Goal: Task Accomplishment & Management: Contribute content

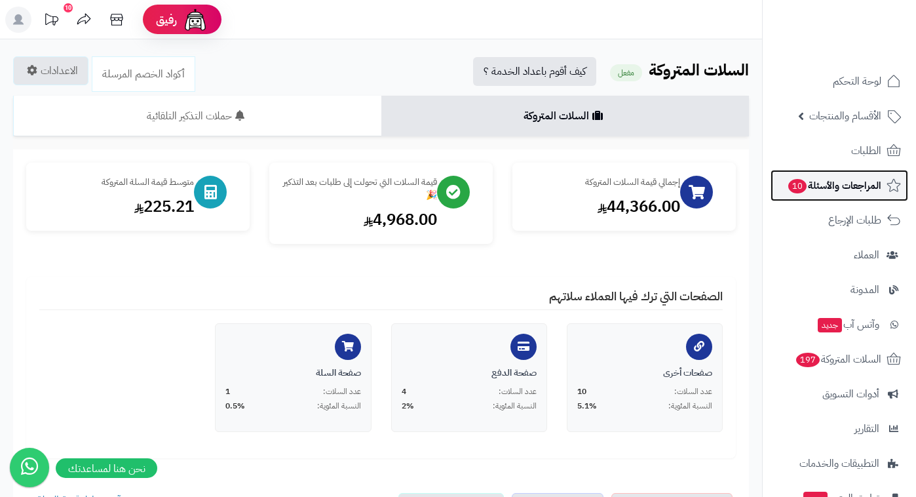
click at [848, 178] on span "المراجعات والأسئلة 10" at bounding box center [834, 185] width 94 height 18
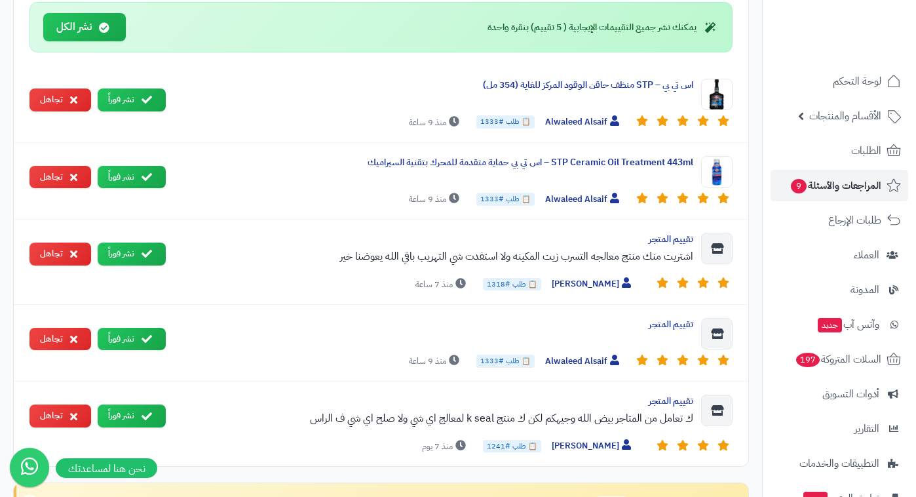
scroll to position [979, 0]
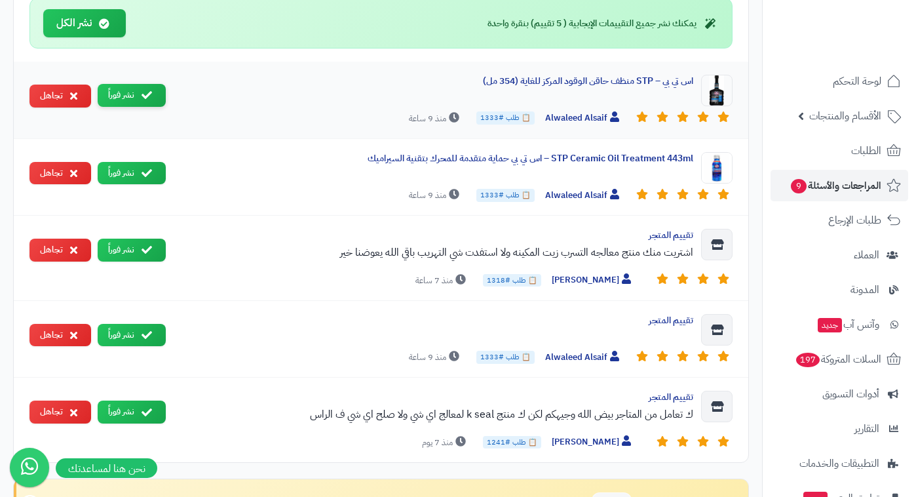
click at [149, 98] on icon at bounding box center [147, 95] width 10 height 10
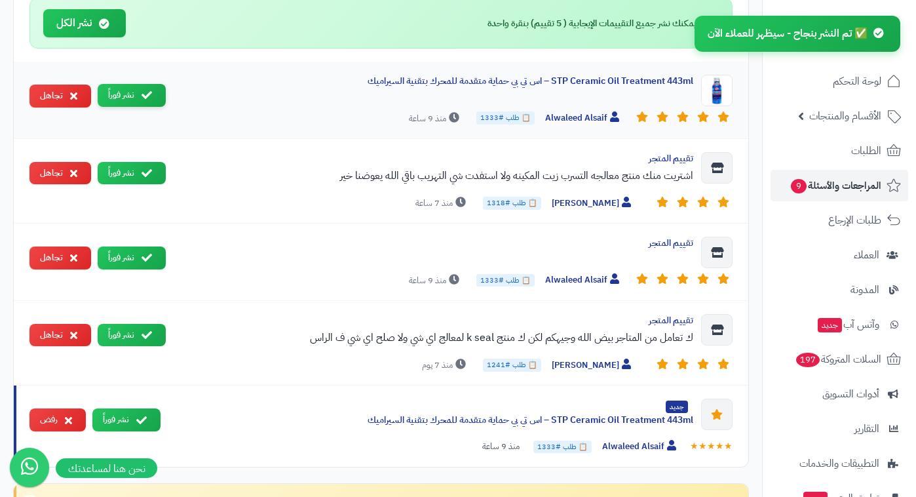
click at [149, 102] on button "نشر فوراً" at bounding box center [132, 95] width 68 height 23
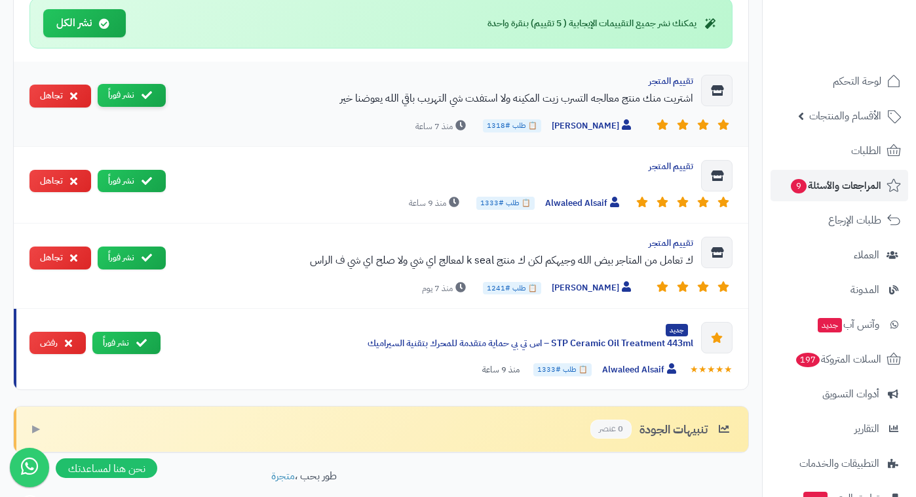
click at [147, 100] on button "نشر فوراً" at bounding box center [132, 95] width 68 height 23
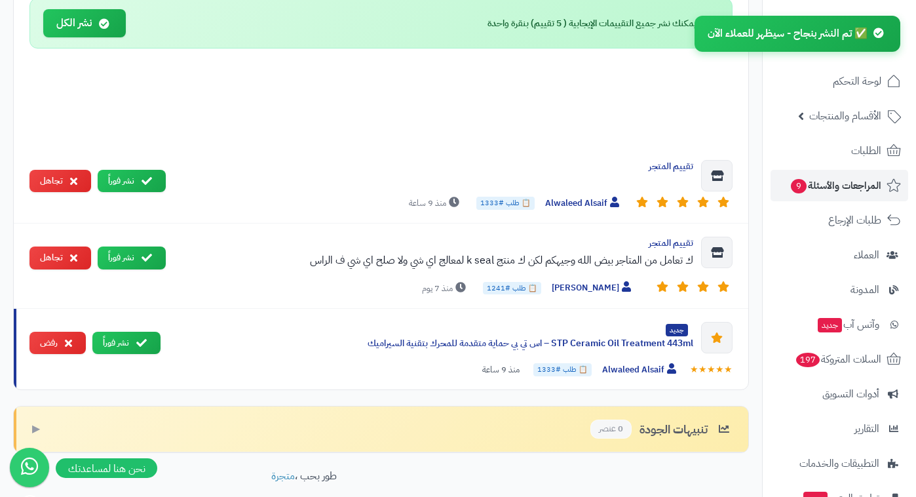
scroll to position [957, 0]
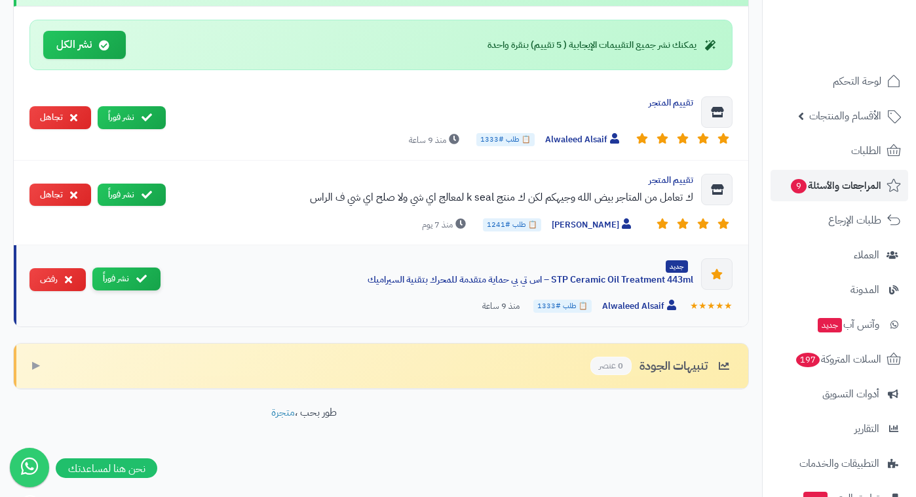
click at [144, 277] on icon at bounding box center [141, 278] width 10 height 10
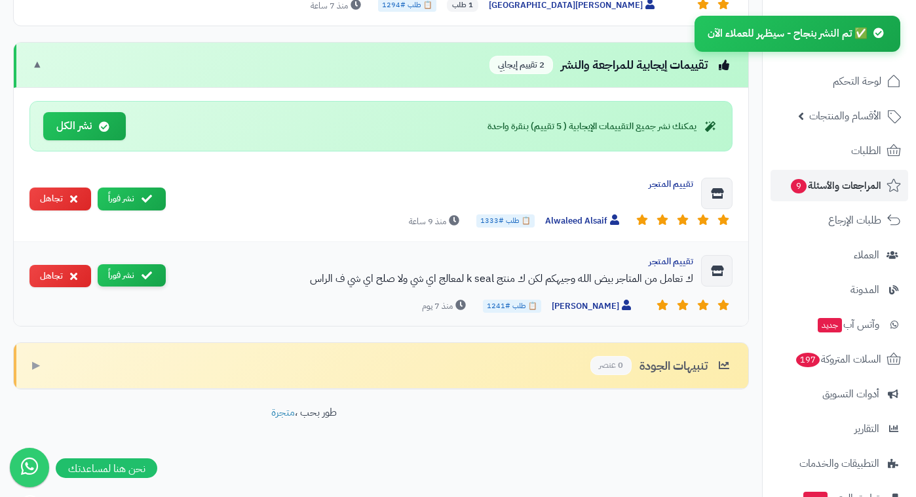
scroll to position [876, 0]
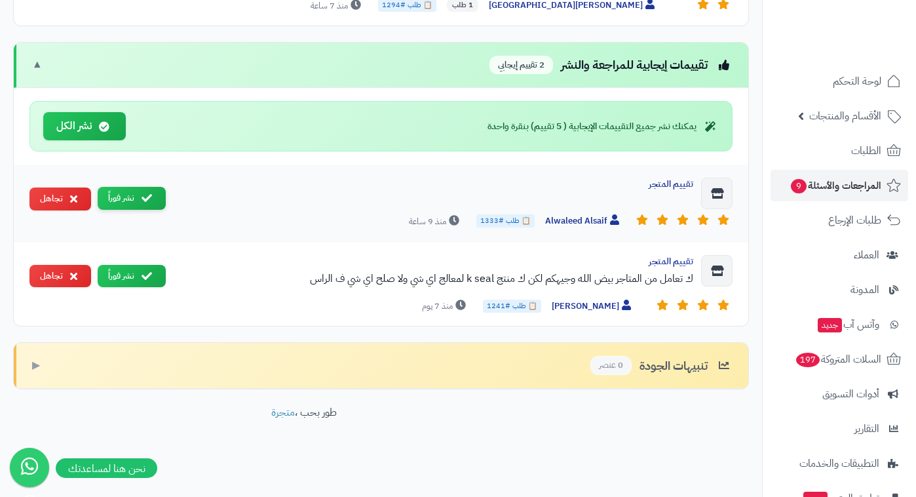
click at [130, 193] on button "نشر فوراً" at bounding box center [132, 198] width 68 height 23
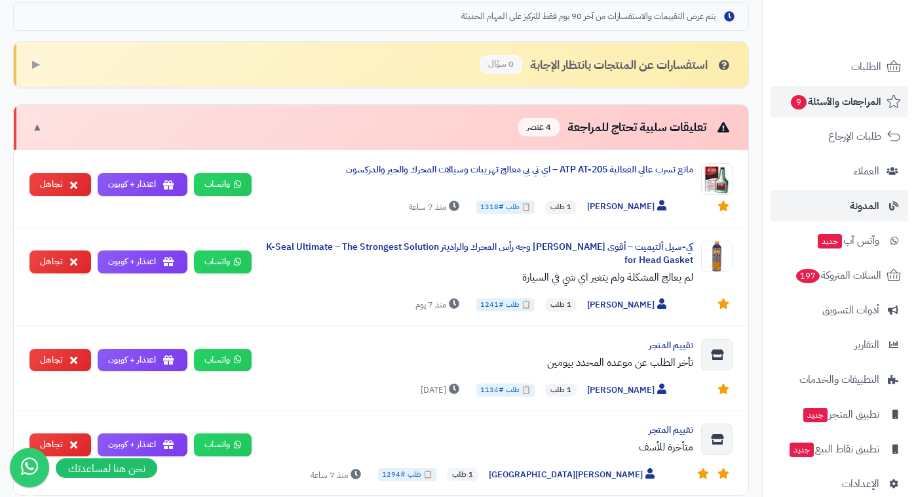
scroll to position [103, 0]
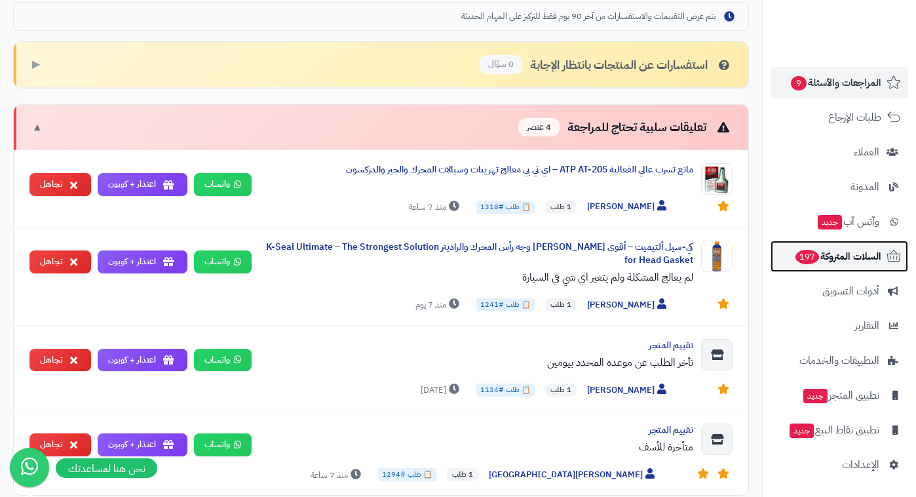
click at [828, 261] on span "السلات المتروكة 197" at bounding box center [837, 256] width 87 height 18
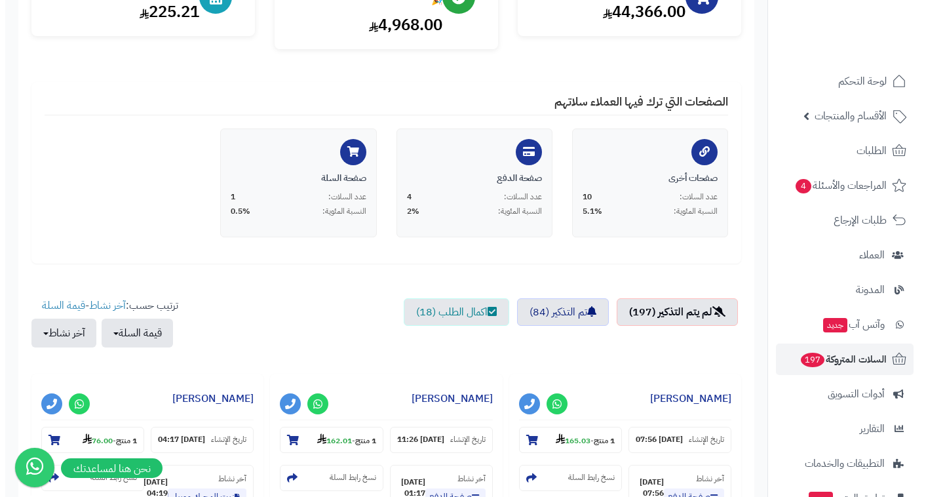
scroll to position [389, 0]
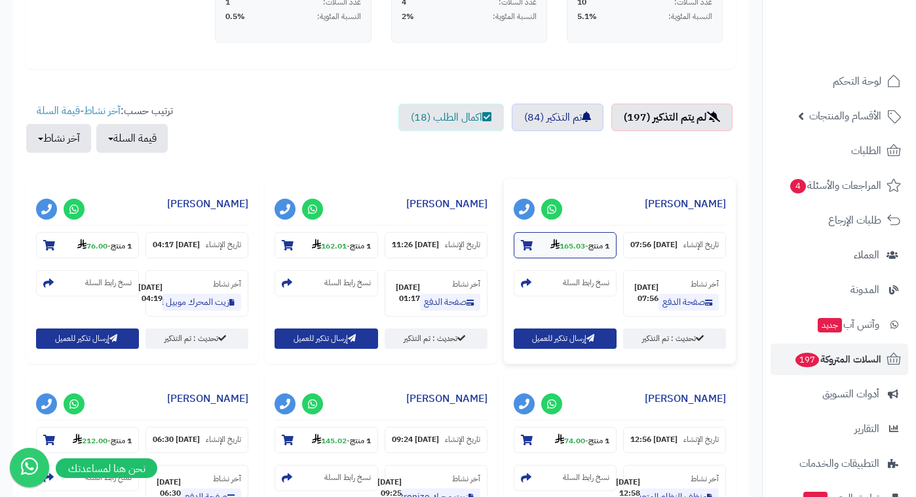
click at [559, 244] on strong "165.03" at bounding box center [568, 246] width 35 height 12
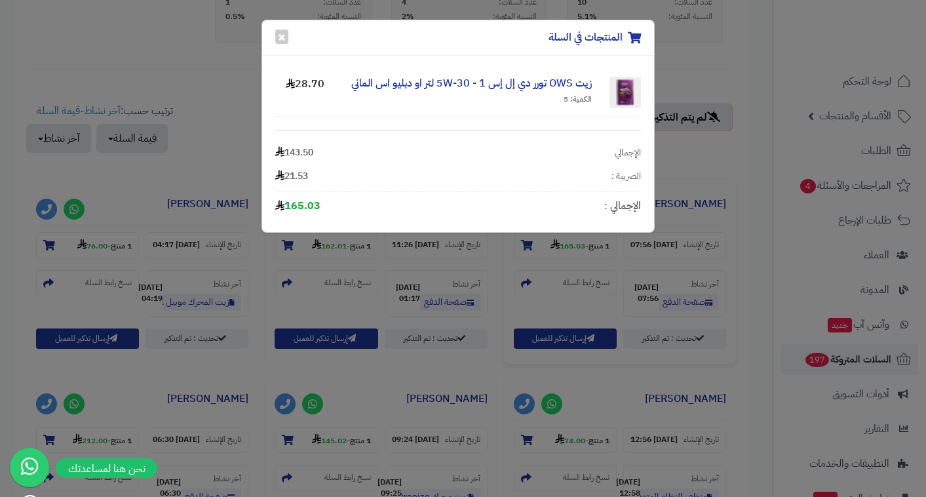
click at [498, 269] on div "المنتجات في السلة × زيت OWS تورر دي إل إس 5W-30 - 1 لتر او دبليو اس الماني الكم…" at bounding box center [463, 248] width 926 height 497
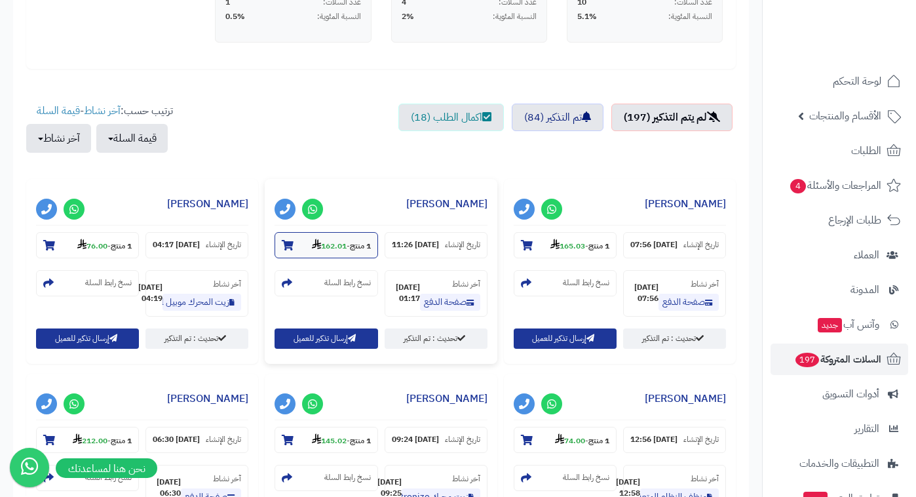
click at [339, 235] on section "1 منتج - 162.01" at bounding box center [326, 245] width 103 height 26
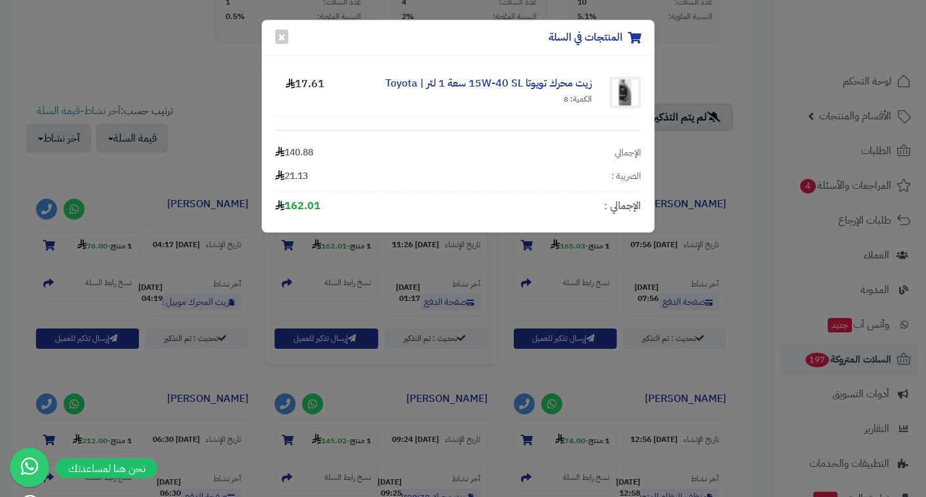
click at [407, 292] on div "المنتجات في السلة × زيت محرك تويوتا 15W-40 SL سعة 1 لتر | Toyota الكمية: 8 17.6…" at bounding box center [463, 248] width 926 height 497
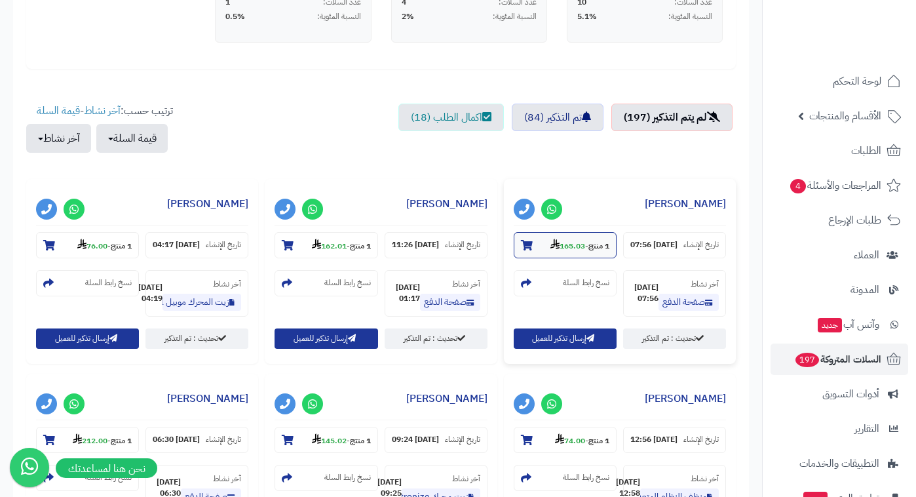
click at [568, 250] on strong "165.03" at bounding box center [568, 246] width 35 height 12
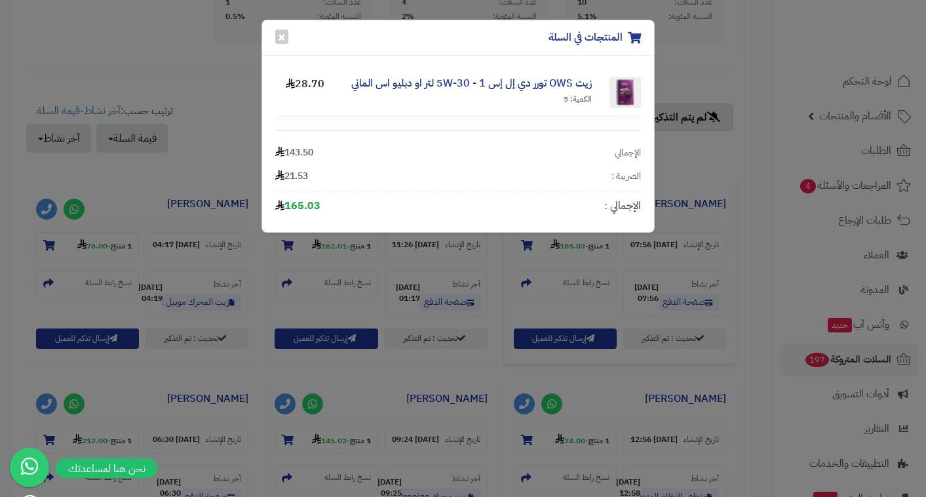
click at [505, 284] on div "المنتجات في السلة × زيت OWS تورر دي إل إس 5W-30 - 1 لتر او دبليو اس الماني الكم…" at bounding box center [463, 248] width 926 height 497
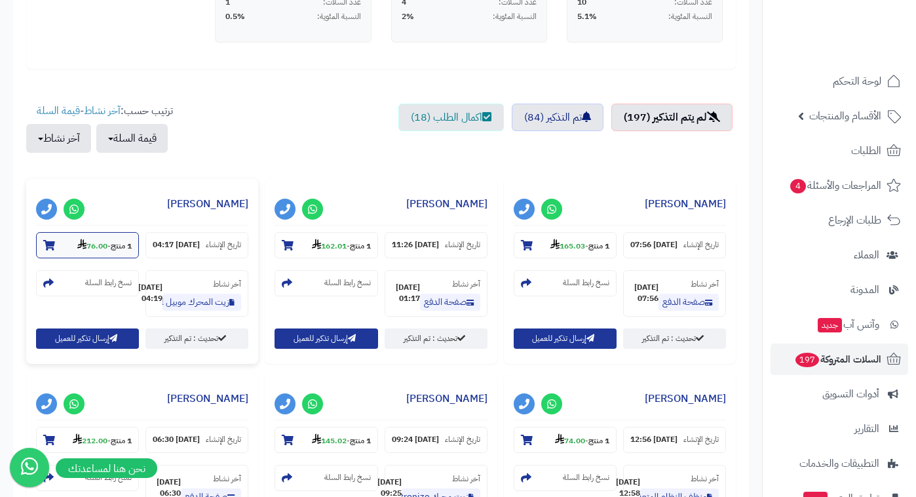
click at [80, 240] on strong "76.00" at bounding box center [92, 246] width 30 height 12
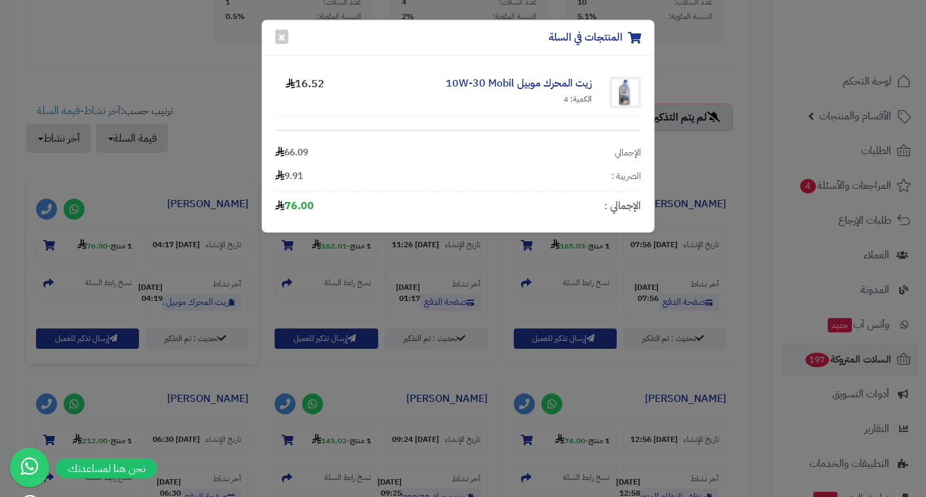
click at [503, 288] on div "المنتجات في السلة × زيت المحرك موبيل 10W-30 Mobil الكمية: 4 16.52 الإجمالي 66.0…" at bounding box center [463, 248] width 926 height 497
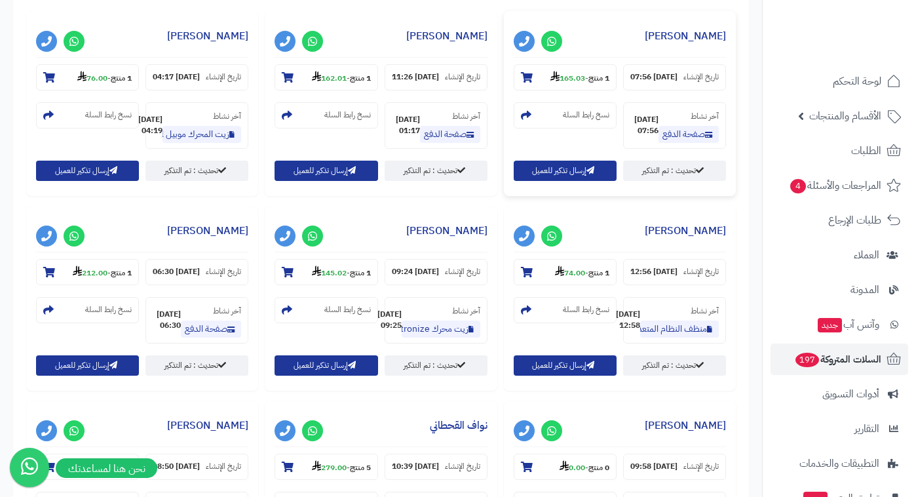
scroll to position [585, 0]
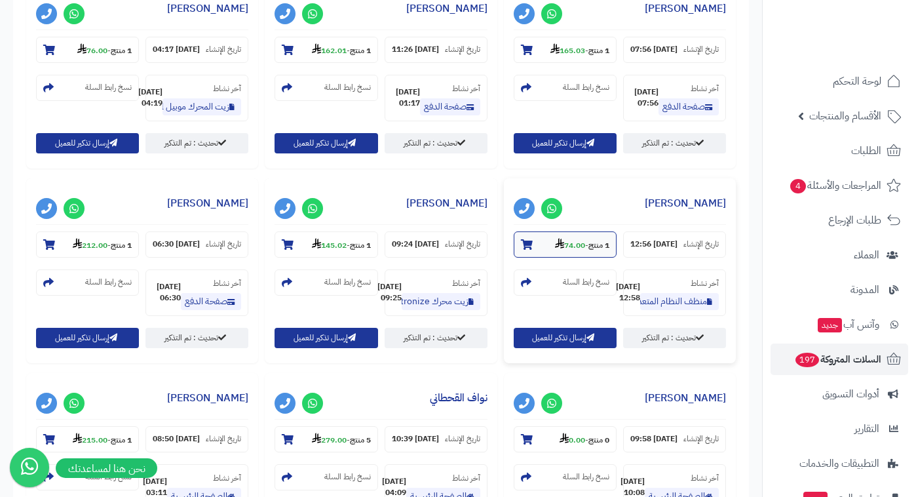
click at [567, 251] on strong "74.00" at bounding box center [570, 245] width 30 height 12
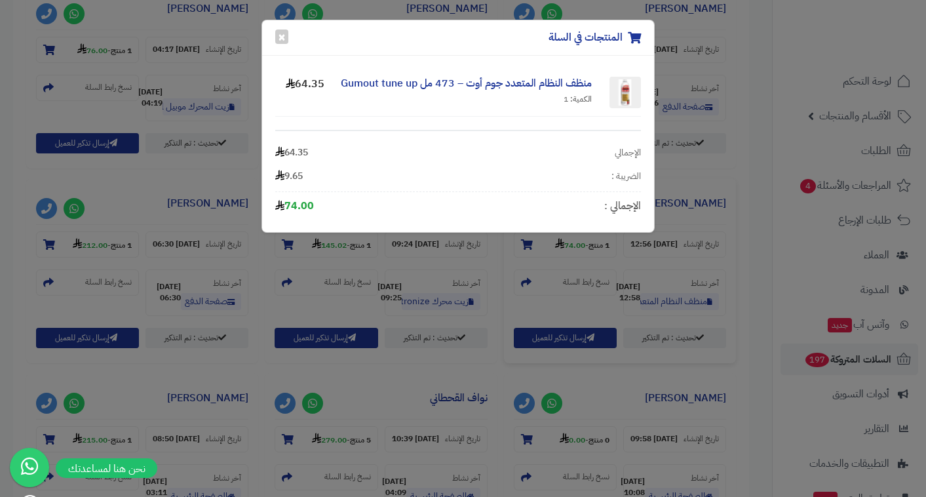
click at [470, 289] on div "المنتجات في السلة × منظف النظام المتعدد جوم أوت – 473 مل Gumout tune up الكمية:…" at bounding box center [463, 248] width 926 height 497
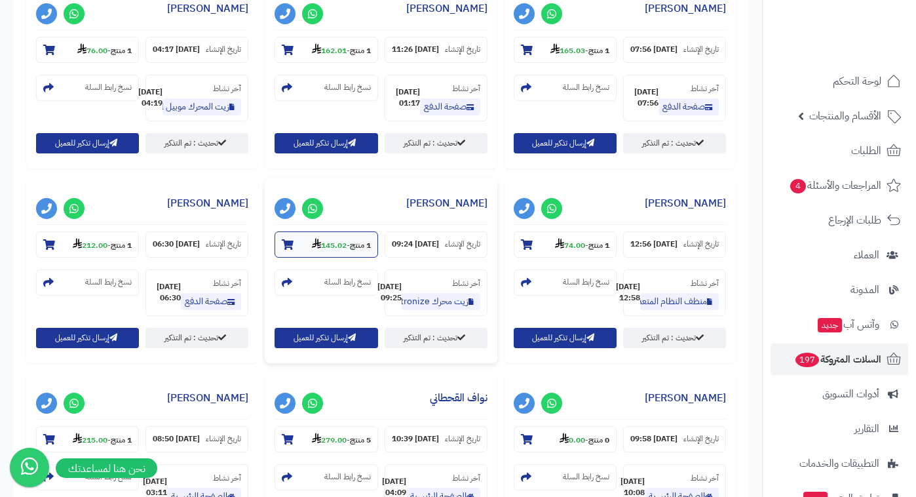
click at [350, 251] on strong "1 منتج" at bounding box center [360, 245] width 21 height 12
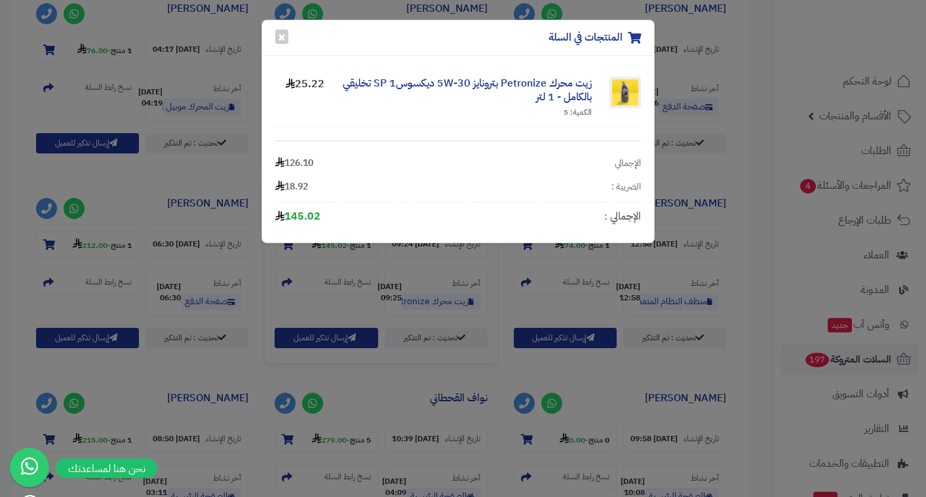
click at [538, 271] on div "المنتجات في السلة × زيت محرك Petronize بترونايز 5W-30 ديكسوس1 SP تخليقي بالكامل…" at bounding box center [463, 248] width 926 height 497
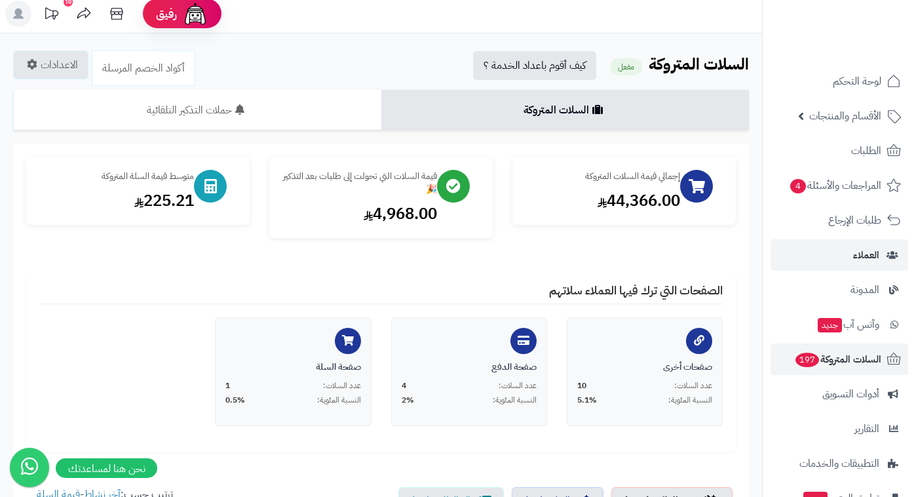
scroll to position [0, 0]
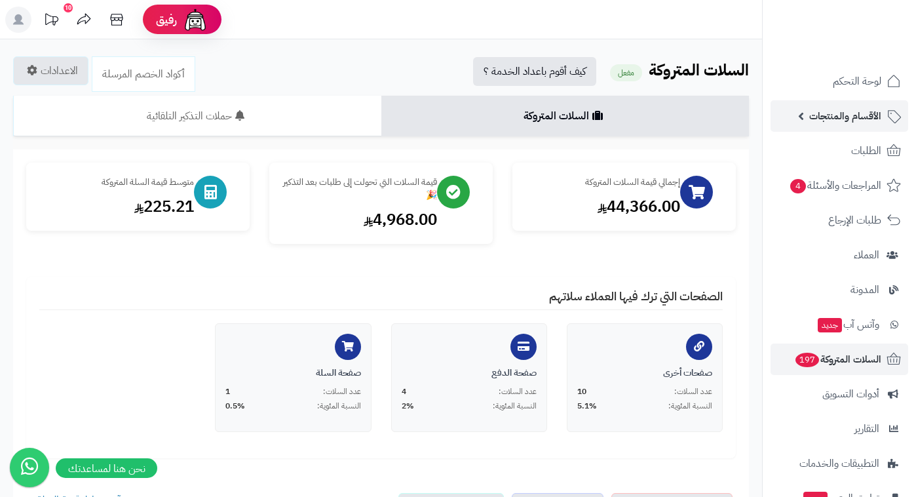
click at [862, 121] on span "الأقسام والمنتجات" at bounding box center [845, 116] width 72 height 18
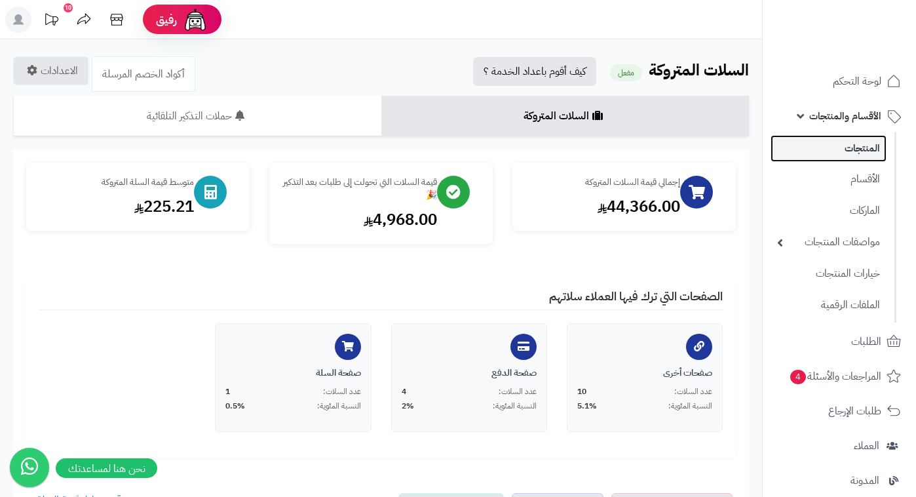
click at [861, 146] on link "المنتجات" at bounding box center [829, 148] width 116 height 27
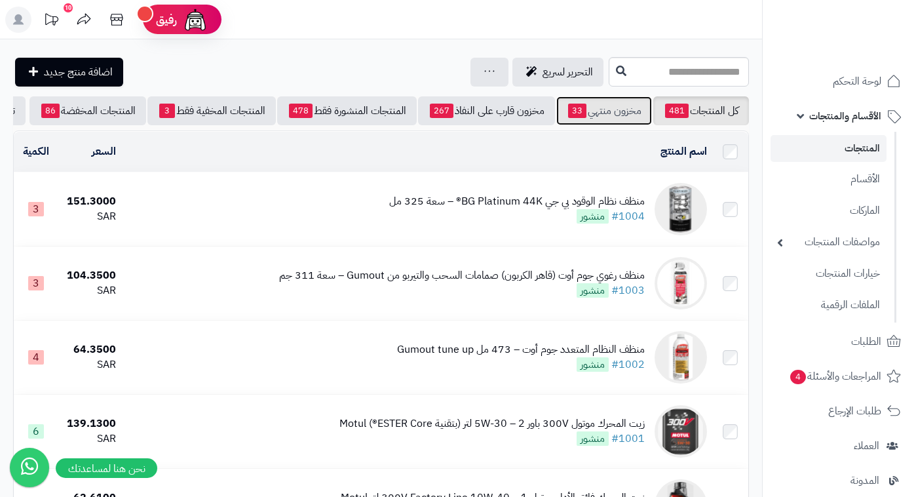
click at [620, 109] on link "مخزون منتهي 33" at bounding box center [604, 110] width 96 height 29
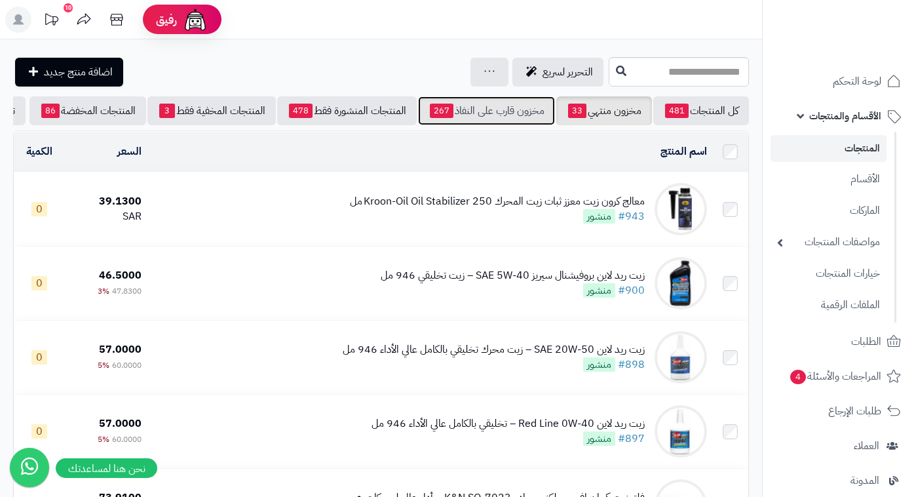
click at [501, 117] on link "مخزون قارب على النفاذ 267" at bounding box center [486, 110] width 137 height 29
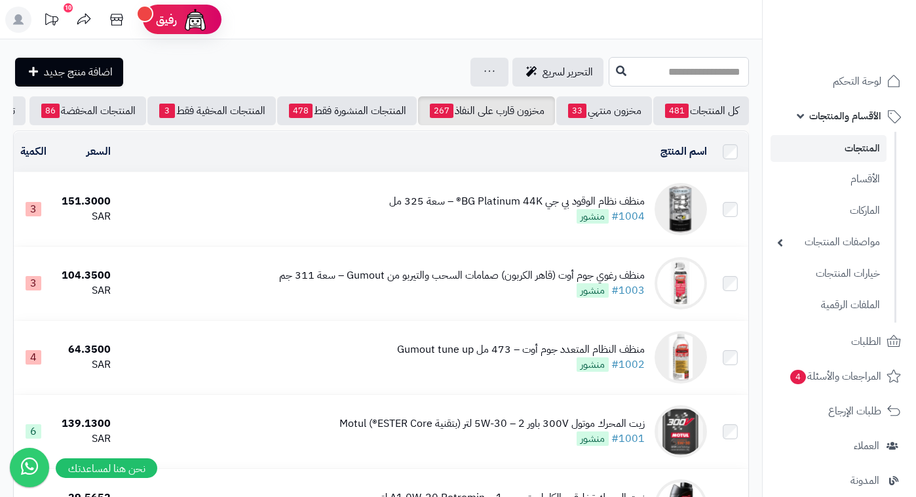
click at [609, 60] on input "text" at bounding box center [679, 71] width 140 height 29
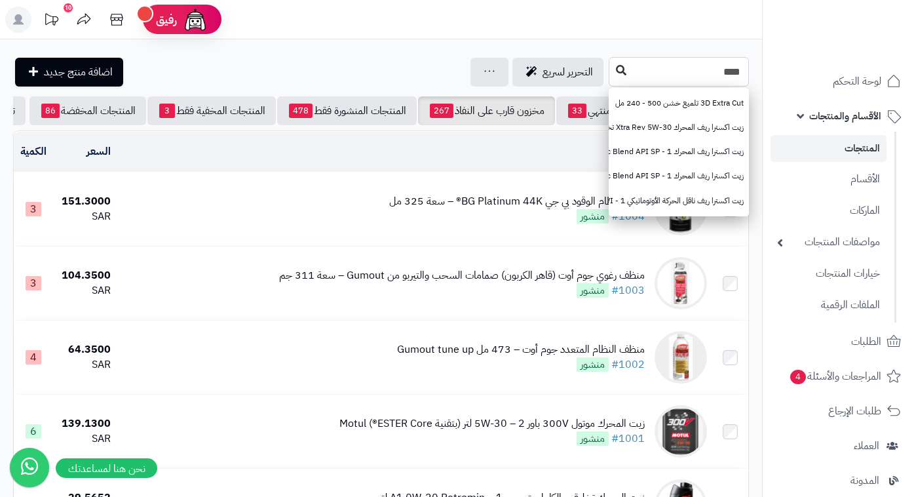
type input "****"
click at [616, 66] on icon at bounding box center [621, 70] width 10 height 10
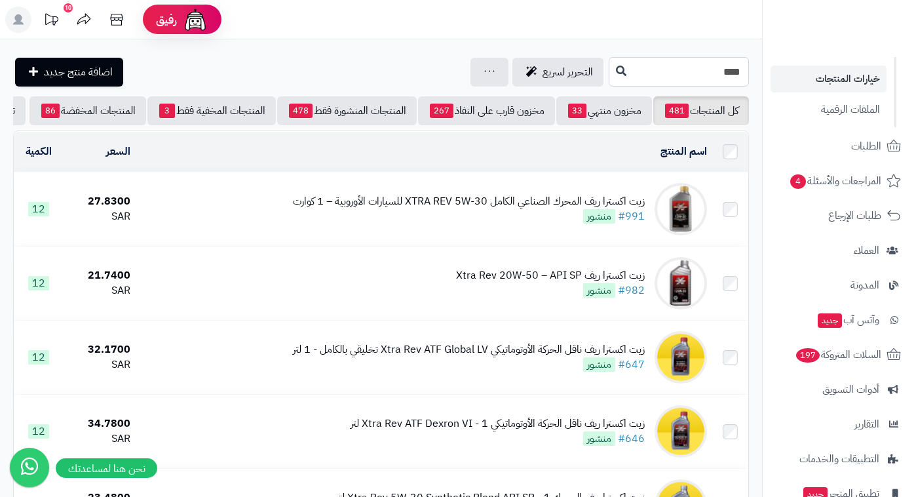
drag, startPoint x: 539, startPoint y: 72, endPoint x: 766, endPoint y: 76, distance: 227.5
click at [764, 76] on div "رفيق ! 10 الطلبات معالجة مكتمل إرجاع المنتجات العملاء المتواجدون الان 442 عملاء…" at bounding box center [458, 447] width 916 height 895
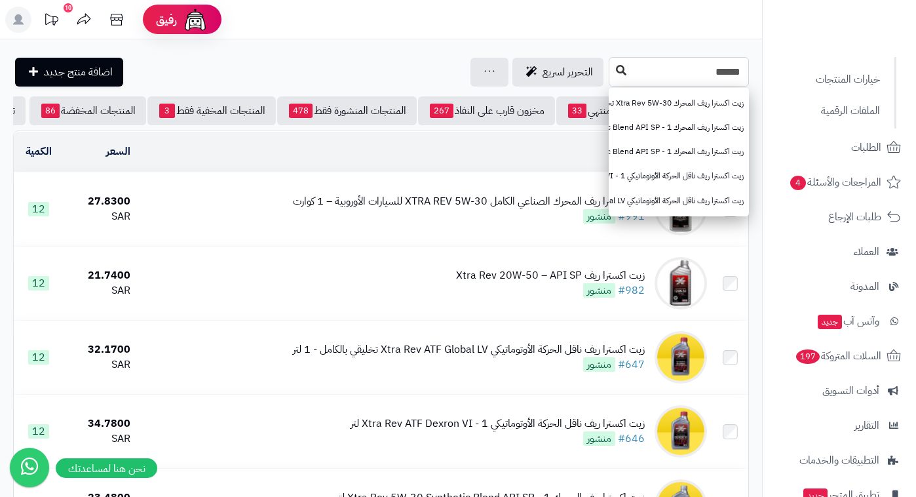
type input "******"
click at [616, 69] on icon at bounding box center [621, 70] width 10 height 10
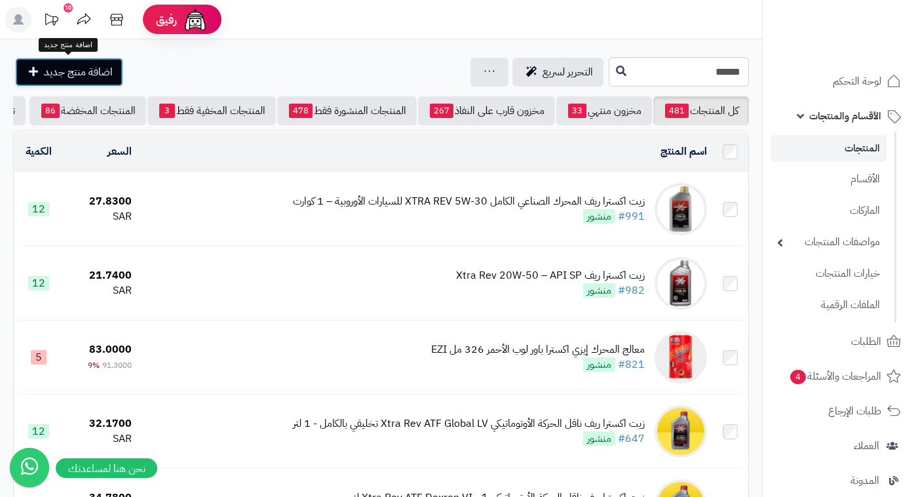
click at [110, 69] on span "اضافة منتج جديد" at bounding box center [78, 72] width 69 height 16
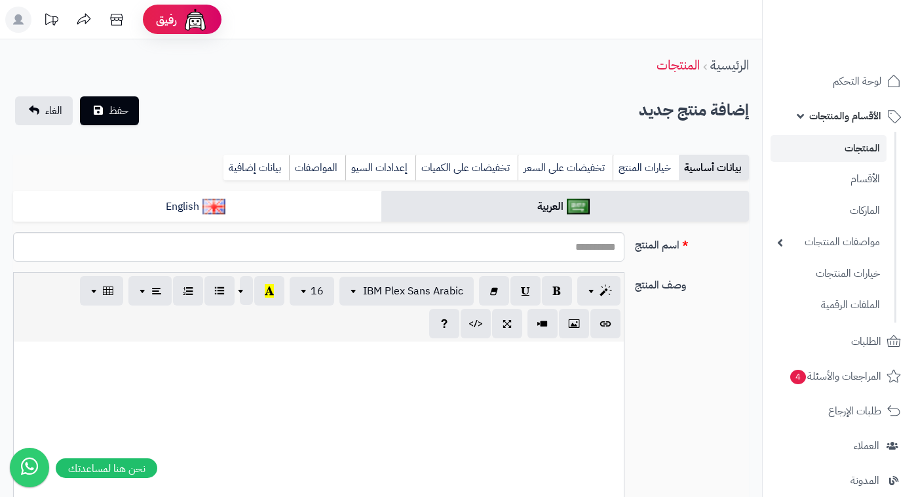
select select
